Goal: Task Accomplishment & Management: Use online tool/utility

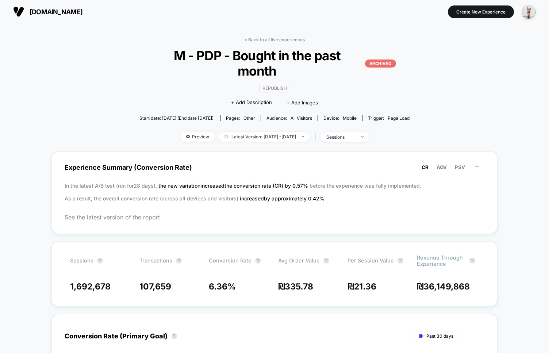
scroll to position [1, 0]
click at [407, 111] on div "Start date: 5/6/2024 (End date 11/12/2024) Pages: other Audience: All Visitors …" at bounding box center [274, 117] width 270 height 13
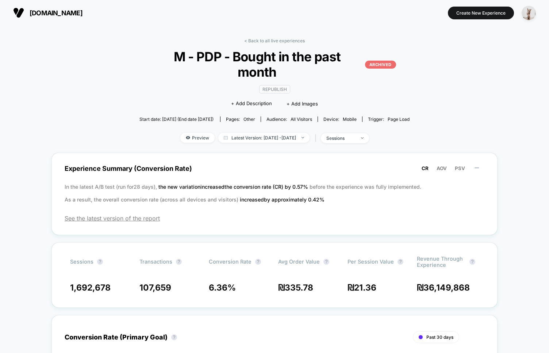
click at [444, 119] on div "< Back to all live experiences M - PDP - Bought in the past month ARCHIVED Repu…" at bounding box center [274, 320] width 446 height 575
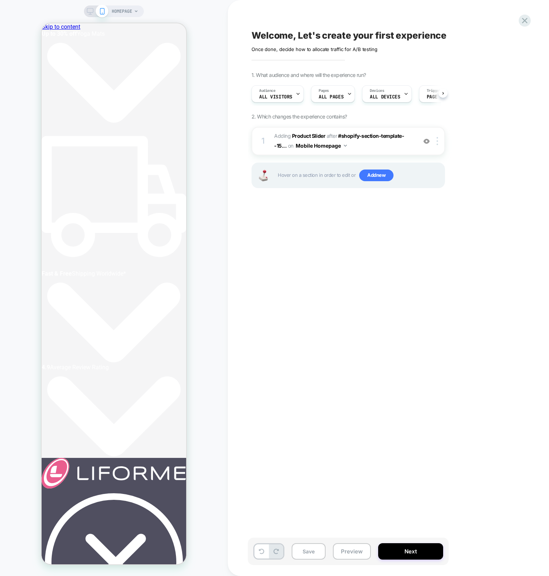
click at [263, 244] on div "Welcome, Let's create your first experience Click to edit experience details On…" at bounding box center [385, 288] width 274 height 562
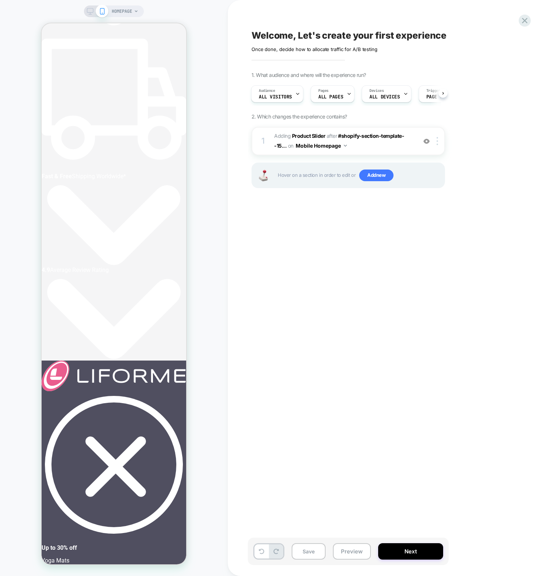
click at [280, 297] on div "Welcome, Let's create your first experience Click to edit experience details On…" at bounding box center [385, 288] width 274 height 562
click at [325, 87] on div "Pages ALL PAGES" at bounding box center [330, 94] width 39 height 16
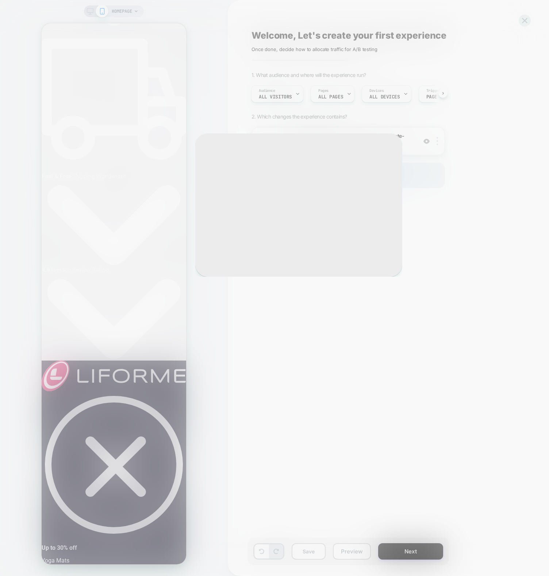
scroll to position [0, 348]
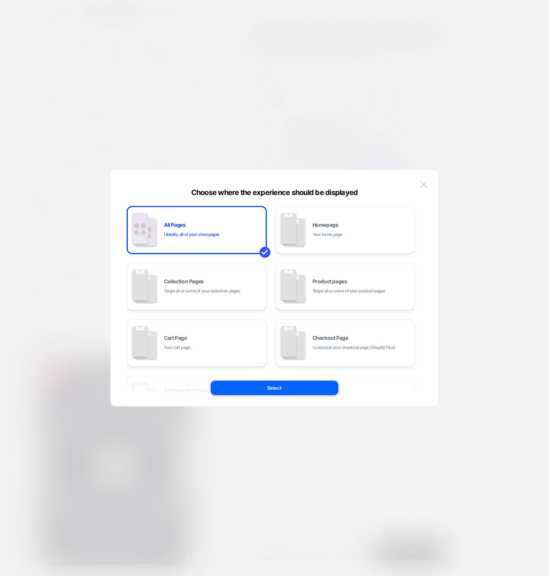
click at [346, 316] on div "All Pages Literally, all of your store pages Homepage Your home page Collection…" at bounding box center [270, 343] width 287 height 274
click at [343, 339] on span "Checkout Page" at bounding box center [330, 338] width 36 height 5
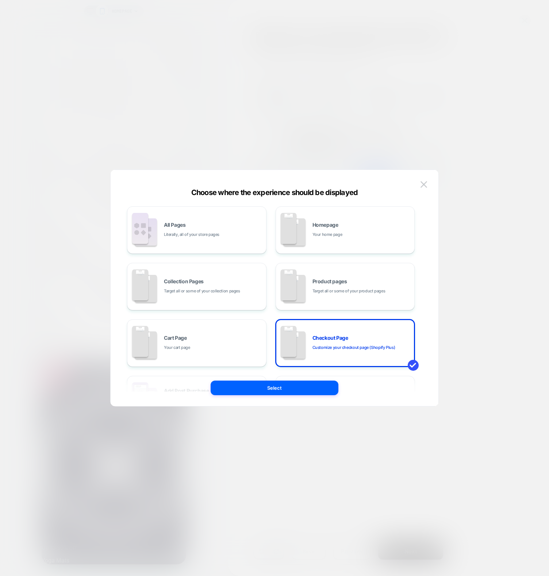
click at [293, 386] on button "Select" at bounding box center [275, 388] width 128 height 15
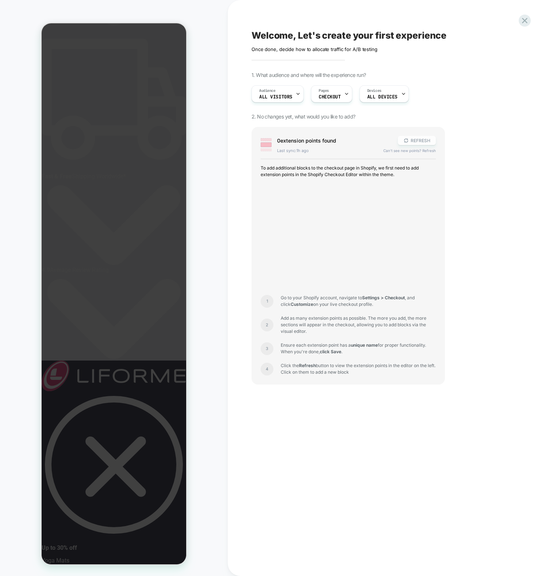
click at [418, 142] on button "REFRESH" at bounding box center [417, 140] width 38 height 9
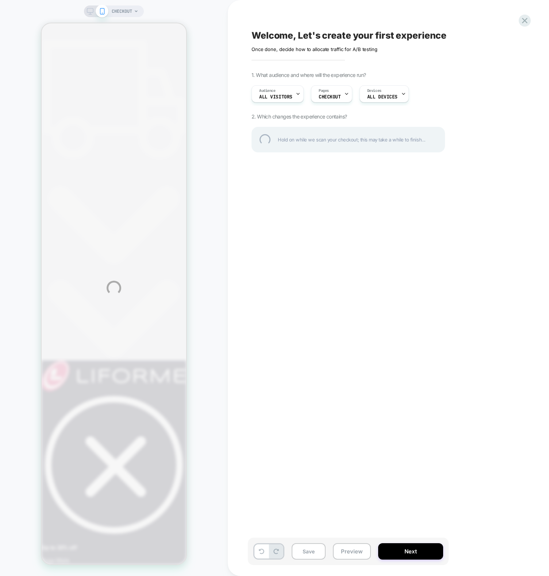
click at [217, 194] on div "CHECKOUT Welcome, Let's create your first experience Click to edit experience d…" at bounding box center [274, 288] width 549 height 576
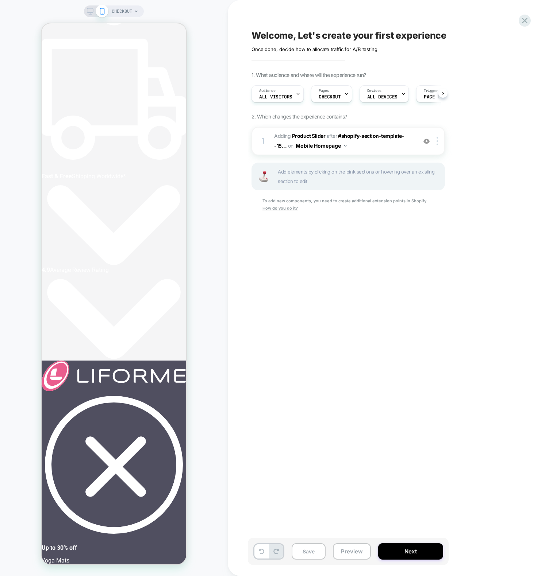
scroll to position [0, 0]
click at [305, 355] on div "Welcome, Let's create your first experience Click to edit experience details On…" at bounding box center [385, 288] width 274 height 562
click at [377, 154] on div "1 #_loomi_addon_1755085720558 Adding Product Slider AFTER #shopify-section-temp…" at bounding box center [347, 141] width 193 height 28
drag, startPoint x: 371, startPoint y: 304, endPoint x: 300, endPoint y: 198, distance: 127.7
click at [366, 299] on div "Welcome, Let's create your first experience Click to edit experience details On…" at bounding box center [385, 288] width 274 height 562
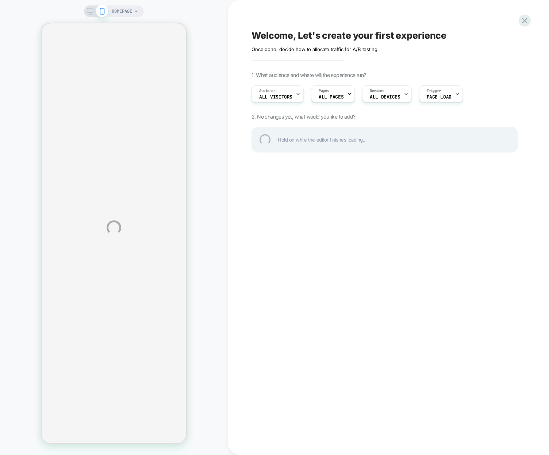
click at [327, 298] on div "HOMEPAGE Welcome, Let's create your first experience Click to edit experience d…" at bounding box center [274, 227] width 549 height 455
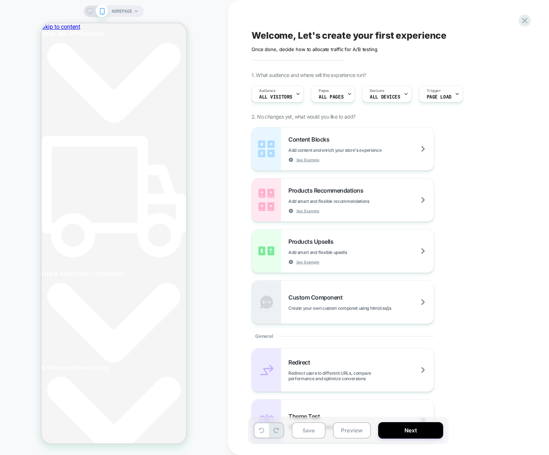
scroll to position [0, 4]
click at [198, 127] on div "HOMEPAGE" at bounding box center [114, 227] width 228 height 440
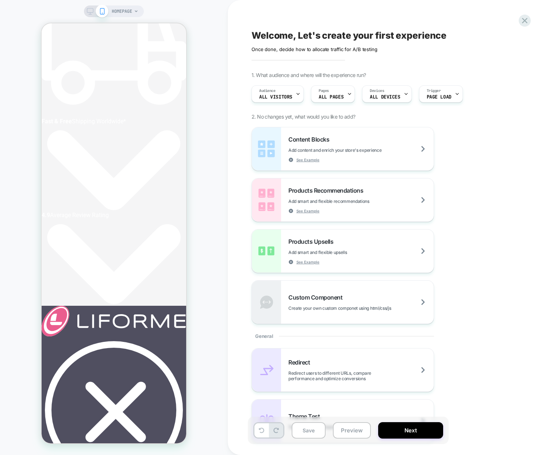
click at [200, 292] on div "HOMEPAGE" at bounding box center [114, 227] width 228 height 440
click at [333, 94] on span "ALL PAGES" at bounding box center [330, 96] width 25 height 5
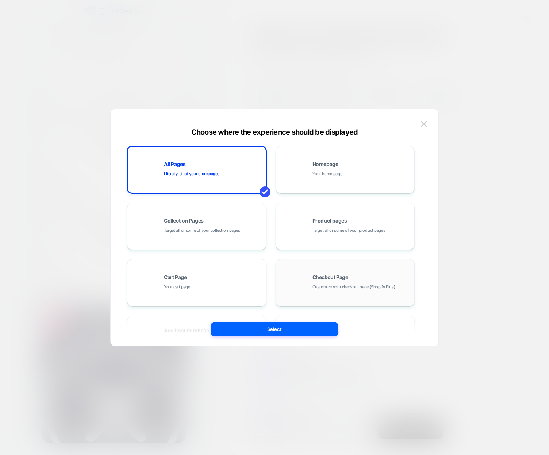
click at [337, 280] on span "Checkout Page" at bounding box center [330, 277] width 36 height 5
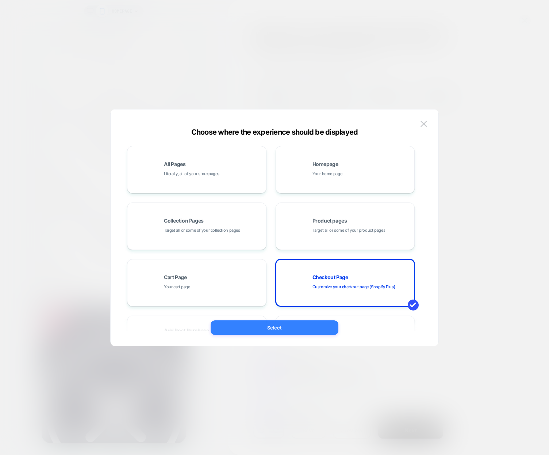
scroll to position [0, 189]
click at [292, 325] on button "Select" at bounding box center [275, 327] width 128 height 15
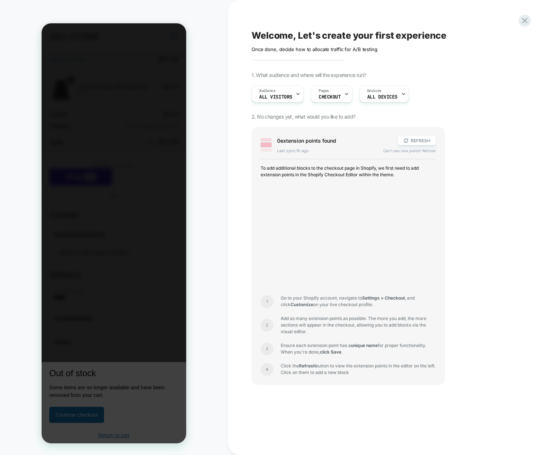
scroll to position [0, 0]
click at [208, 263] on div "CHECKOUT" at bounding box center [114, 227] width 228 height 440
click at [418, 142] on button "REFRESH" at bounding box center [417, 140] width 38 height 9
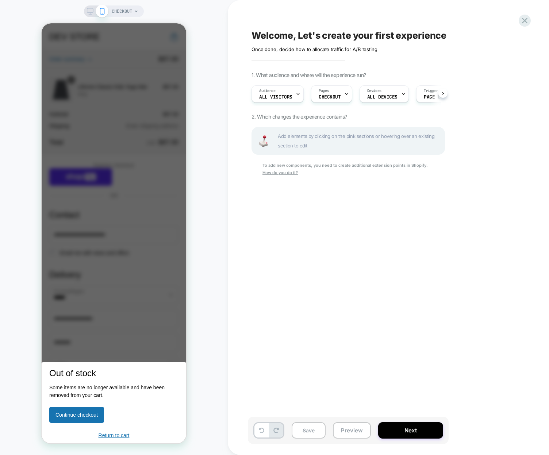
scroll to position [0, 0]
click at [238, 269] on div "Welcome, Let's create your first experience Click to edit experience details On…" at bounding box center [388, 227] width 321 height 455
drag, startPoint x: 216, startPoint y: 320, endPoint x: 207, endPoint y: 322, distance: 8.6
click at [214, 321] on div "CHECKOUT" at bounding box center [114, 227] width 228 height 440
drag, startPoint x: 241, startPoint y: 260, endPoint x: 245, endPoint y: 260, distance: 4.4
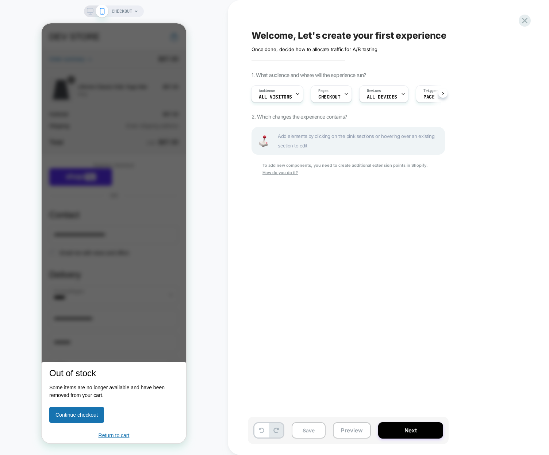
click at [245, 260] on div "Welcome, Let's create your first experience Click to edit experience details On…" at bounding box center [388, 227] width 321 height 455
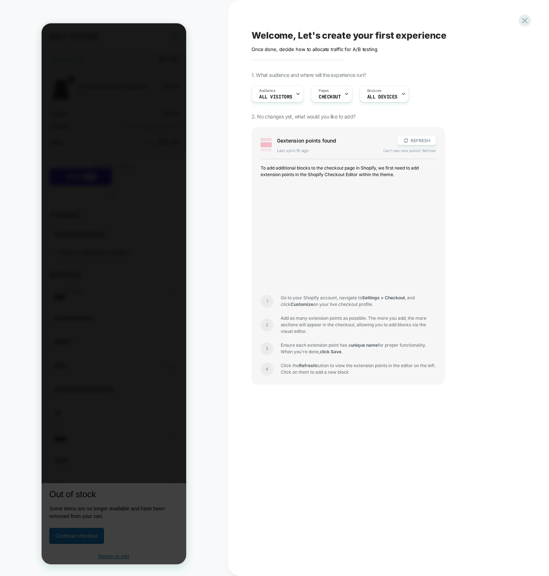
click at [206, 229] on div "CHECKOUT" at bounding box center [114, 288] width 228 height 562
drag, startPoint x: 232, startPoint y: 484, endPoint x: 335, endPoint y: 263, distance: 243.3
click at [232, 484] on div "Welcome, Let's create your first experience Click to edit experience details On…" at bounding box center [388, 288] width 321 height 576
click at [464, 98] on div "1. What audience and where will the experience run? Audience All Visitors Pages…" at bounding box center [384, 236] width 266 height 328
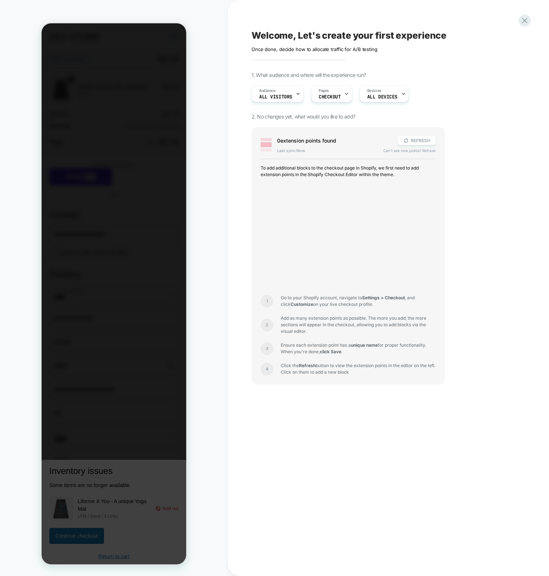
click at [414, 142] on button "REFRESH" at bounding box center [417, 140] width 38 height 9
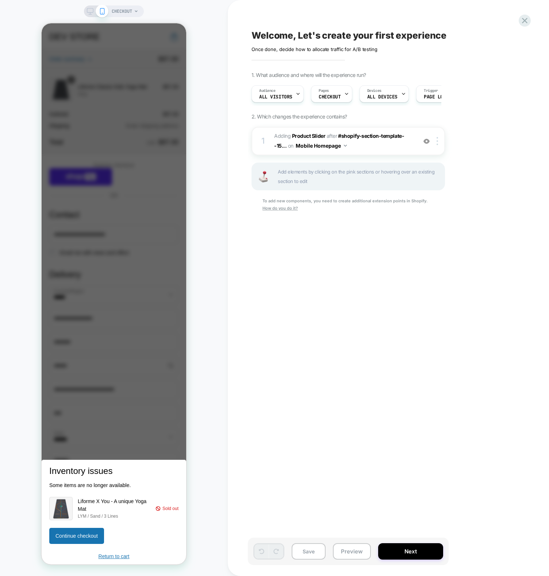
scroll to position [0, 0]
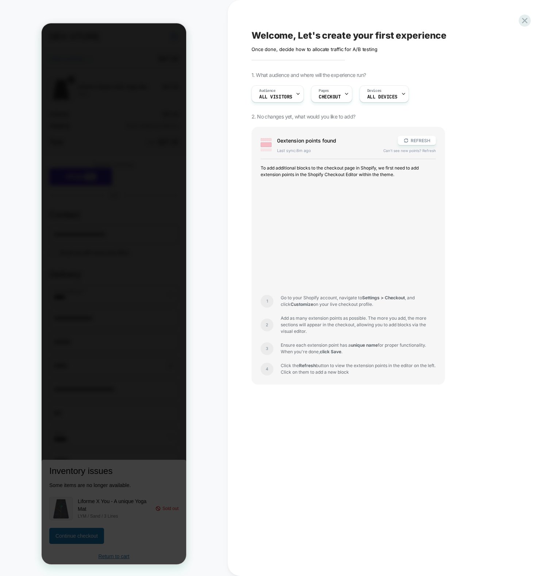
click at [113, 336] on div at bounding box center [114, 293] width 144 height 541
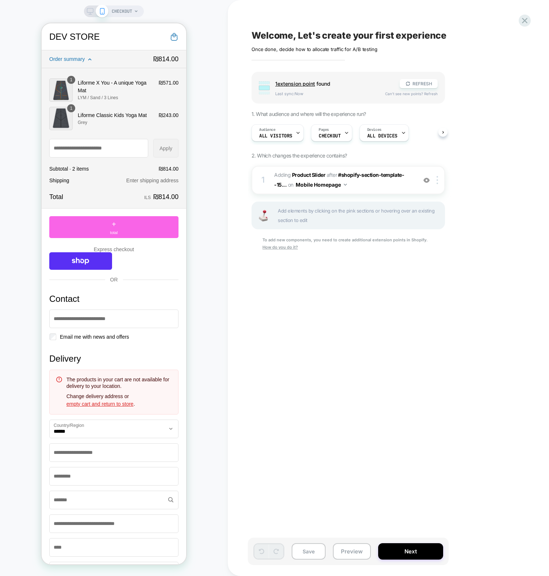
click at [168, 14] on div "CHECKOUT" at bounding box center [114, 288] width 228 height 562
click at [88, 11] on icon at bounding box center [90, 11] width 7 height 7
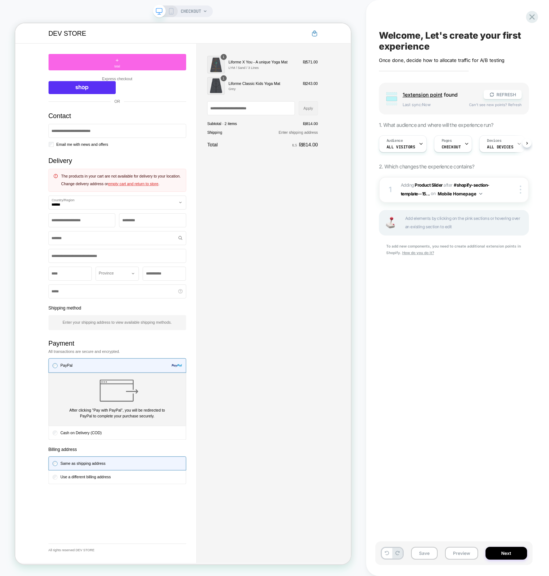
scroll to position [0, 0]
click at [521, 328] on div "Welcome, Let's create your first experience Click to edit experience details On…" at bounding box center [453, 288] width 157 height 562
click at [250, 11] on div "CHECKOUT" at bounding box center [183, 288] width 366 height 562
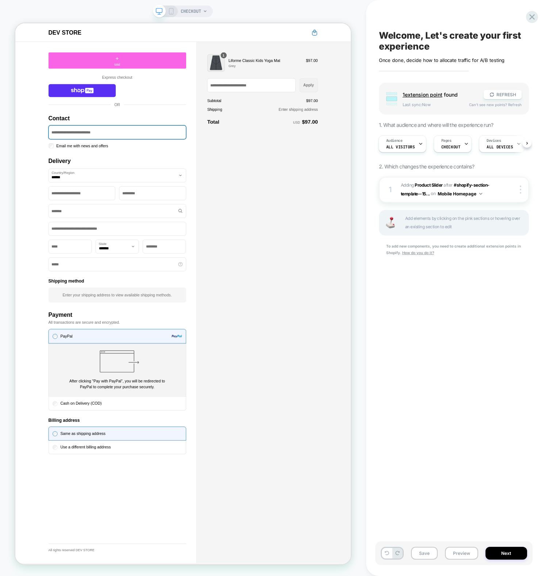
scroll to position [0, 1]
click at [419, 336] on div "Welcome, Let's create your first experience Click to edit experience details On…" at bounding box center [453, 288] width 157 height 562
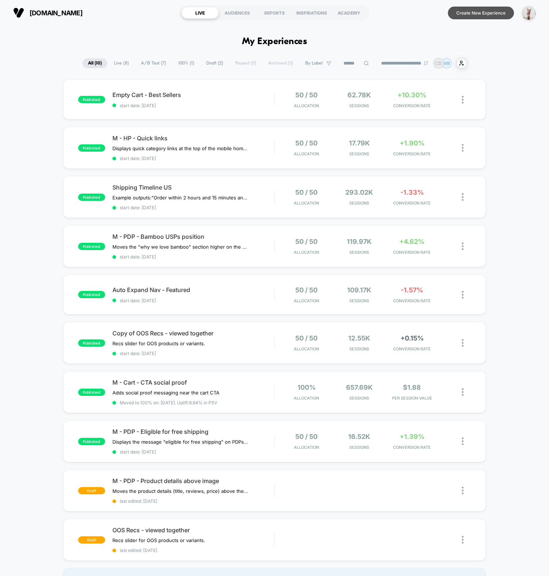
click at [492, 15] on button "Create New Experience" at bounding box center [481, 13] width 66 height 13
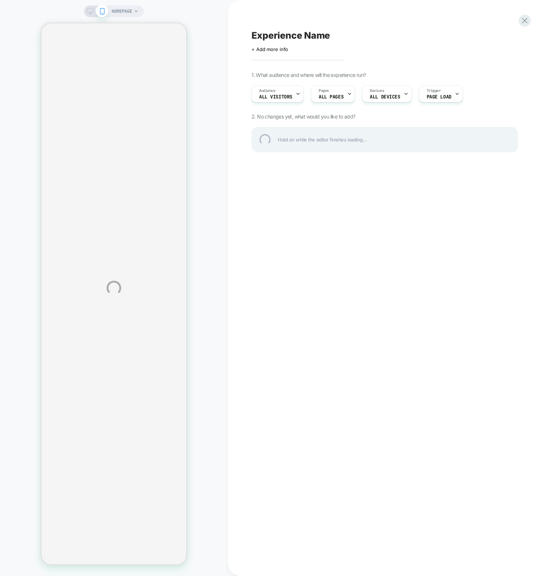
click at [191, 72] on div "HOMEPAGE Experience Name Click to edit experience details + Add more info 1. Wh…" at bounding box center [274, 288] width 549 height 576
click at [28, 93] on div "HOMEPAGE Experience Name Click to edit experience details + Add more info 1. Wh…" at bounding box center [274, 288] width 549 height 576
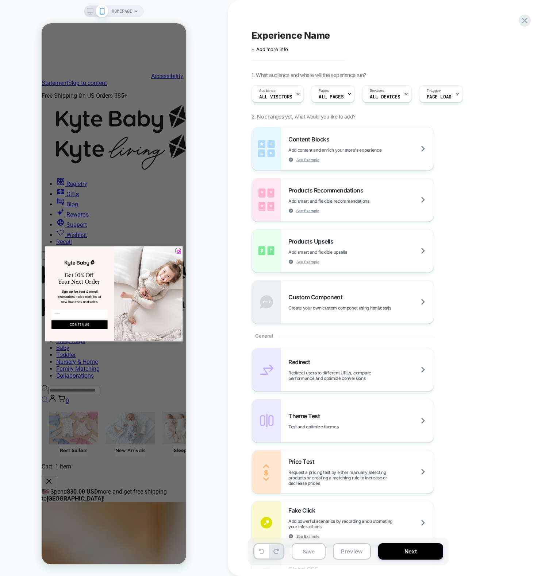
click at [178, 250] on icon "Close dialog" at bounding box center [179, 251] width 3 height 3
click at [208, 225] on div "HOMEPAGE" at bounding box center [114, 288] width 228 height 562
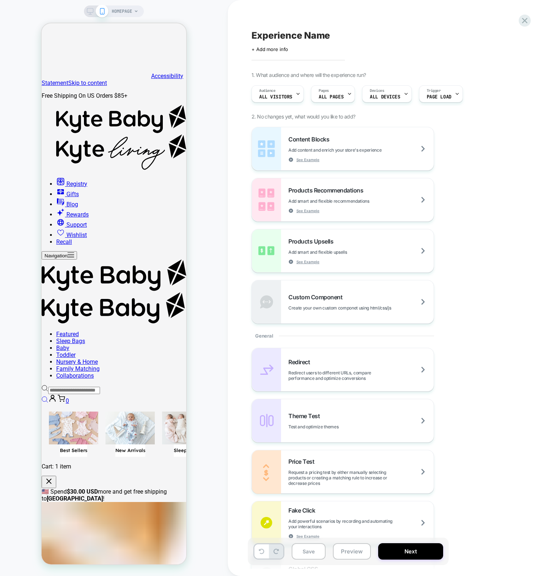
click at [193, 101] on div "HOMEPAGE" at bounding box center [114, 288] width 228 height 562
